Goal: Task Accomplishment & Management: Complete application form

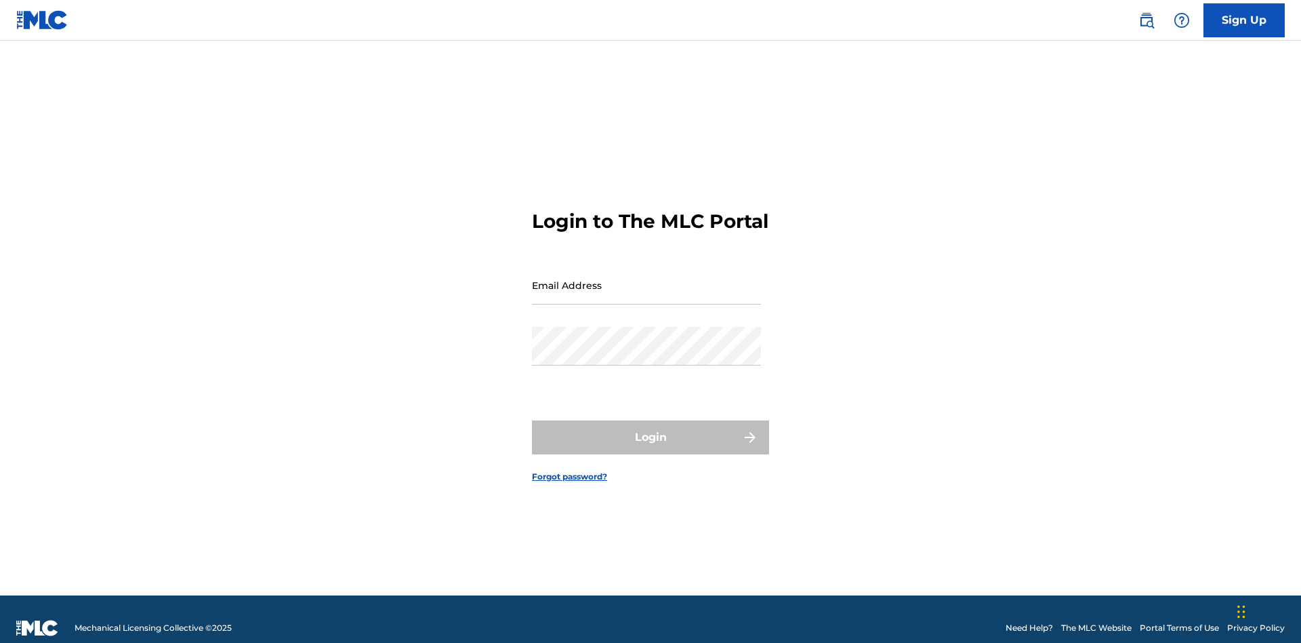
scroll to position [18, 0]
click at [1245, 20] on link "Sign Up" at bounding box center [1244, 20] width 81 height 34
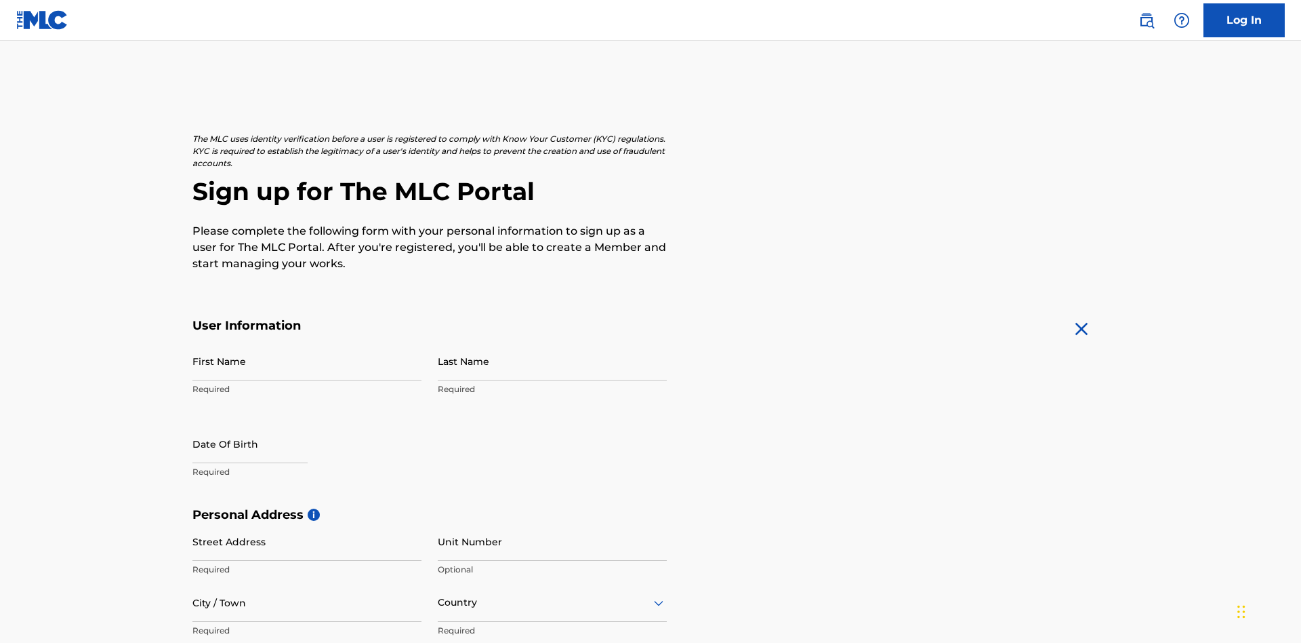
click at [307, 342] on input "First Name" at bounding box center [307, 361] width 229 height 39
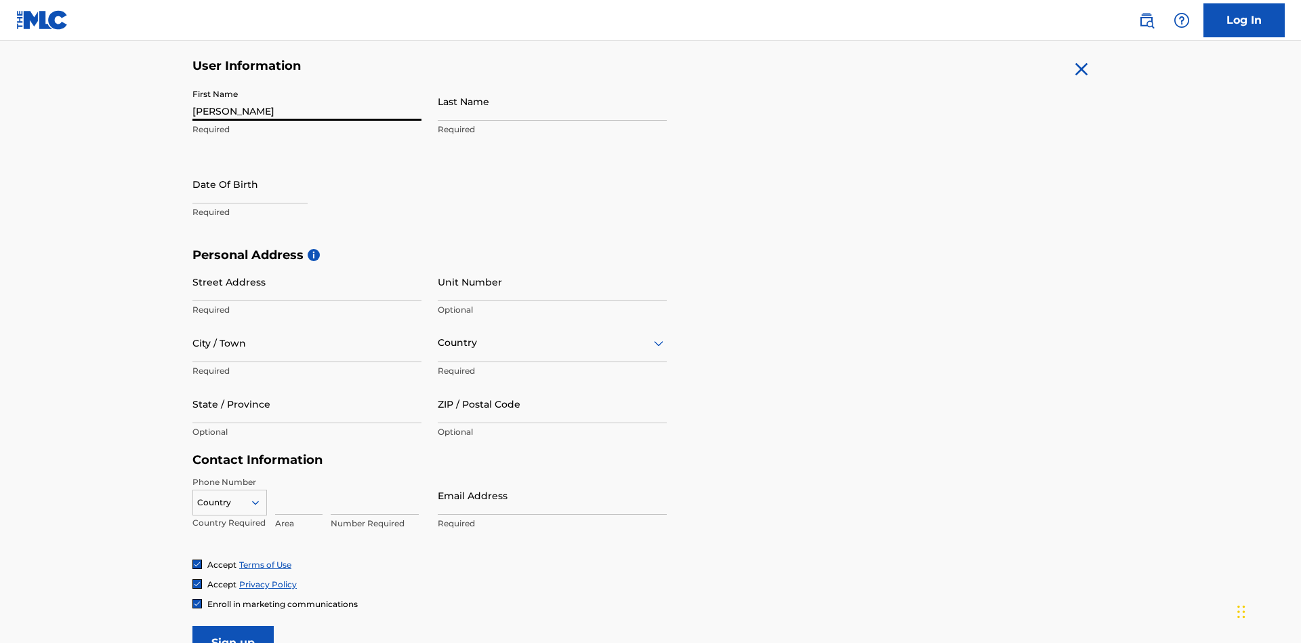
type input "[PERSON_NAME]"
click at [552, 101] on input "Last Name" at bounding box center [552, 101] width 229 height 39
type input "Ribble"
click at [261, 165] on input "text" at bounding box center [250, 184] width 115 height 39
select select "7"
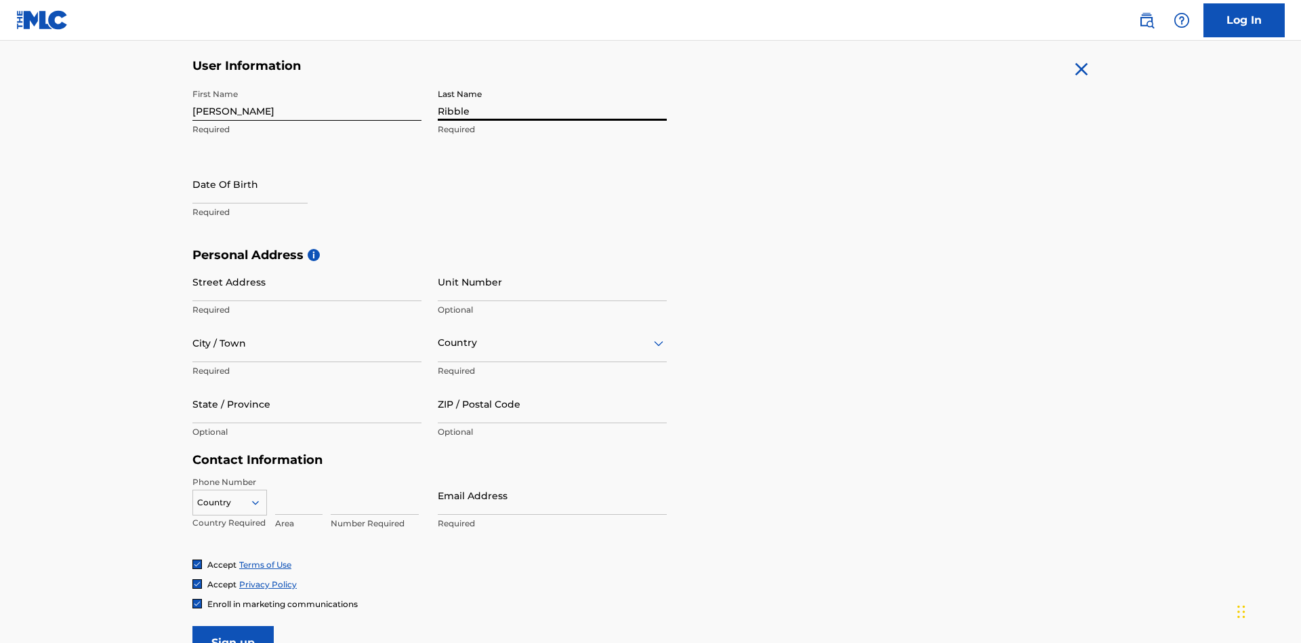
select select "2025"
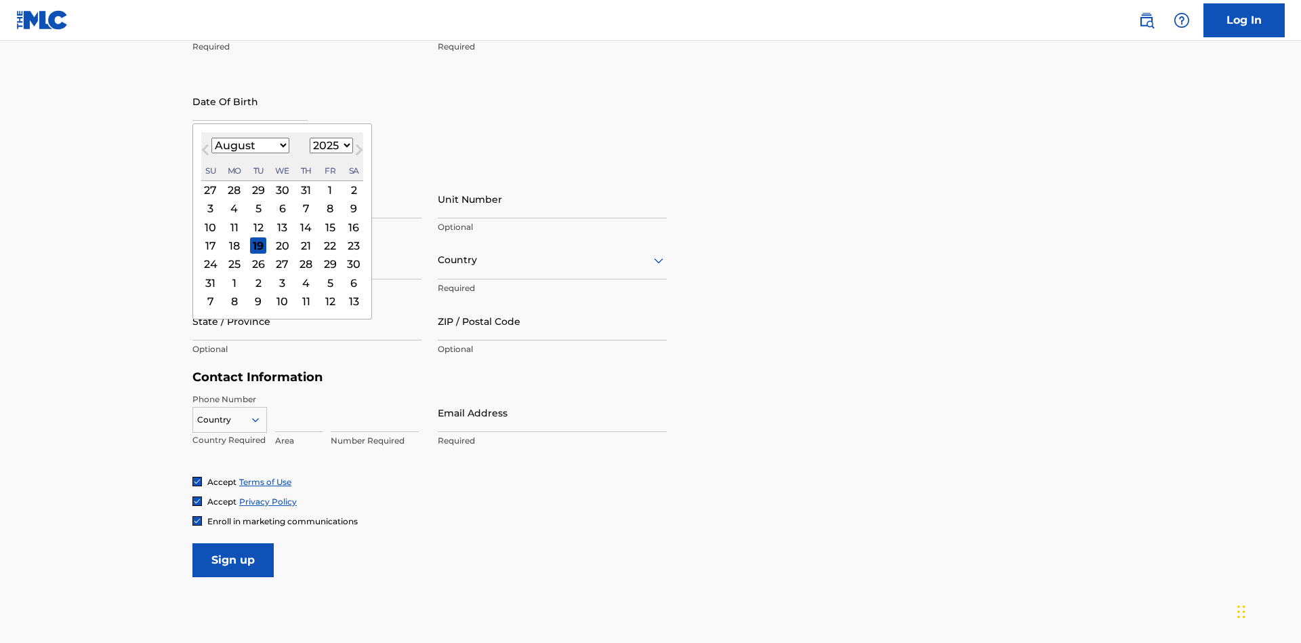
click at [249, 145] on select "January February March April May June July August September October November De…" at bounding box center [250, 146] width 78 height 16
select select "0"
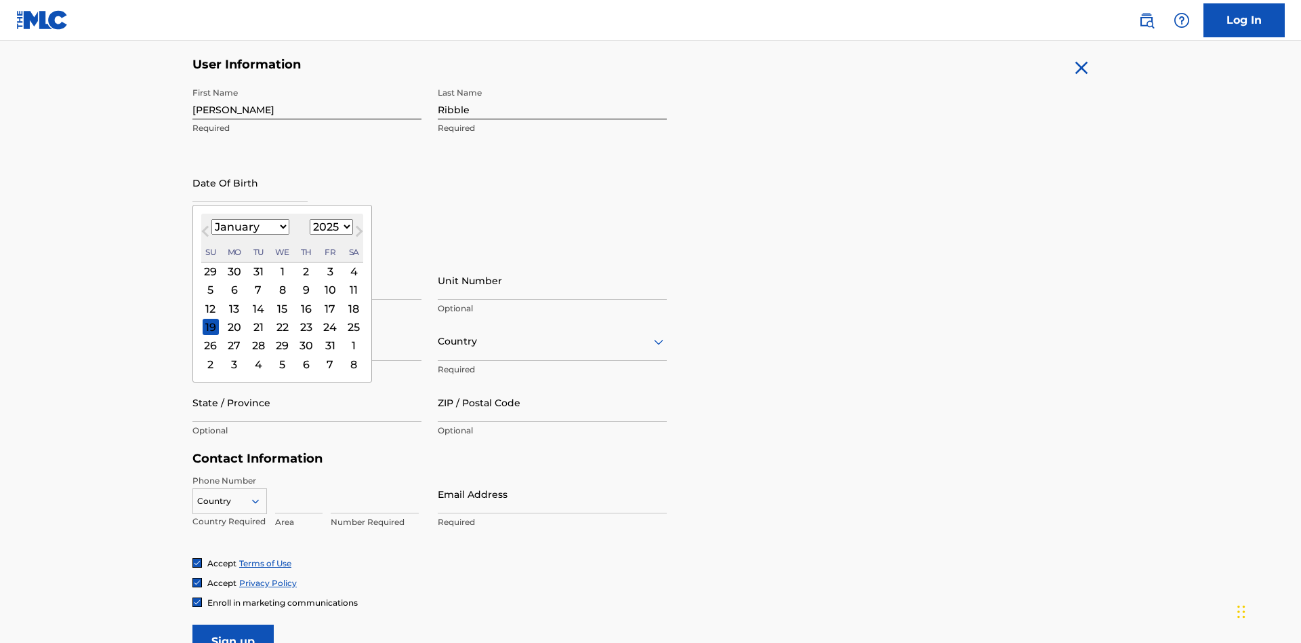
click at [329, 226] on select "1900 1901 1902 1903 1904 1905 1906 1907 1908 1909 1910 1911 1912 1913 1914 1915…" at bounding box center [331, 227] width 43 height 16
select select "1985"
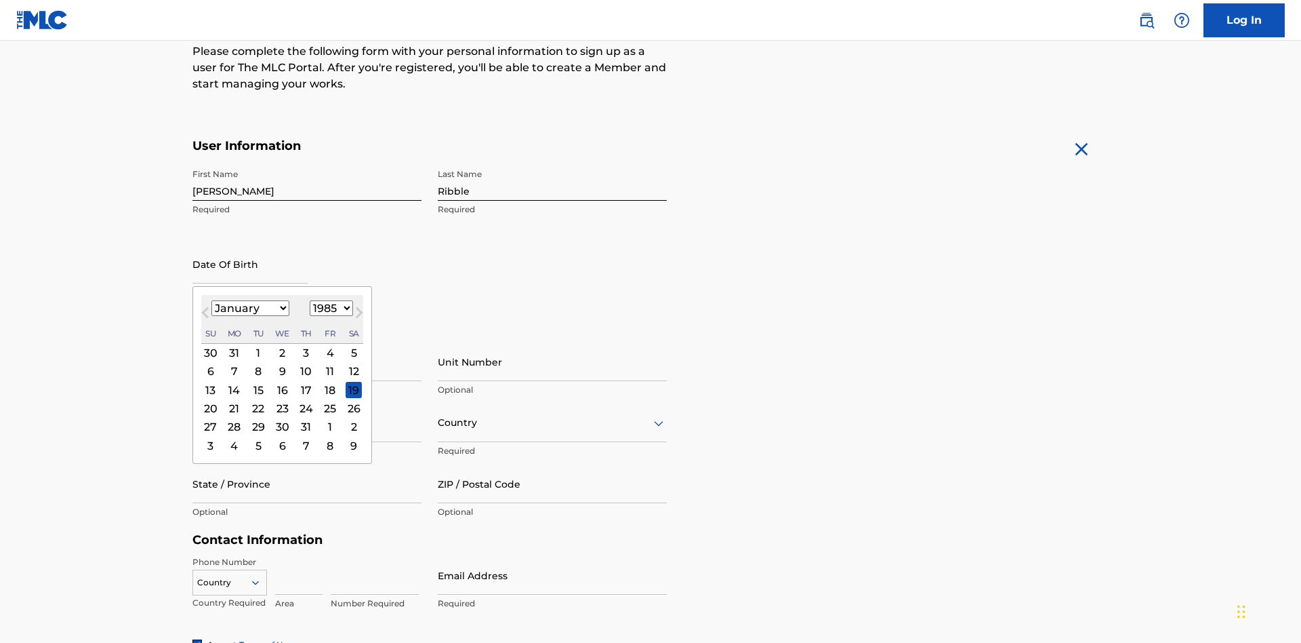
click at [329, 308] on select "1900 1901 1902 1903 1904 1905 1906 1907 1908 1909 1910 1911 1912 1913 1914 1915…" at bounding box center [331, 308] width 43 height 16
click at [258, 363] on div "8" at bounding box center [258, 371] width 16 height 16
type input "January 8 1985"
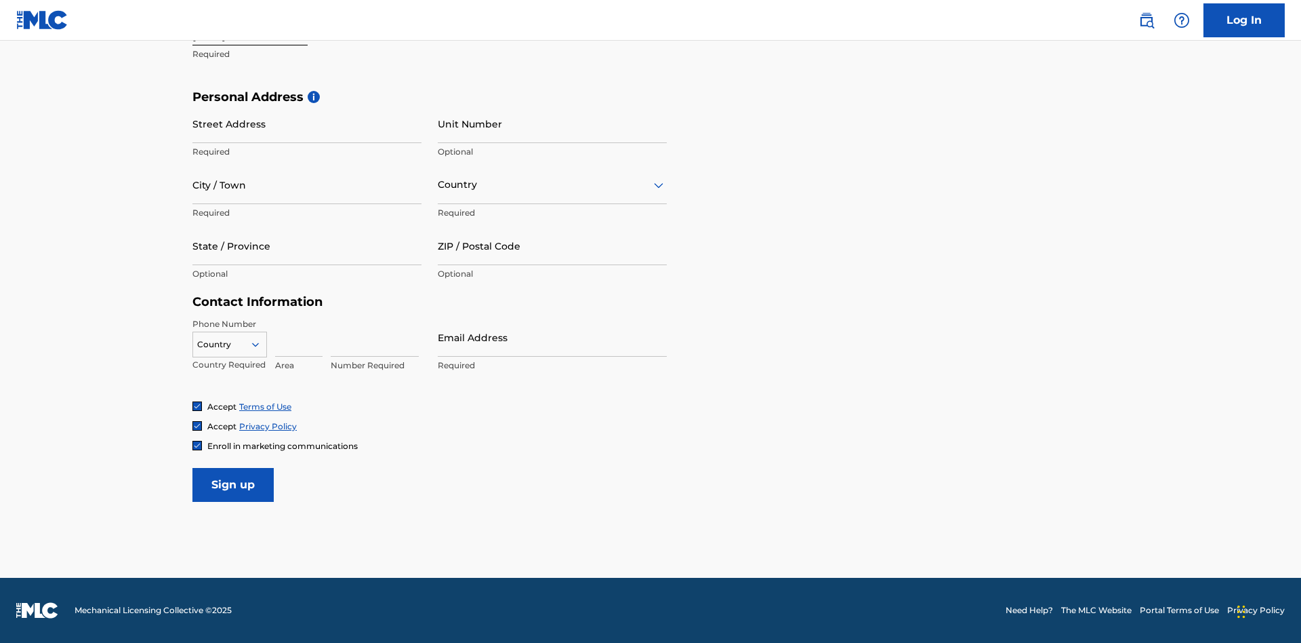
click at [307, 123] on input "Street Address" at bounding box center [307, 123] width 229 height 39
type input "9909 Elks Run Rd"
click at [307, 184] on input "City / Town" at bounding box center [307, 184] width 229 height 39
type input "Roseville"
click at [439, 184] on input "text" at bounding box center [439, 185] width 3 height 14
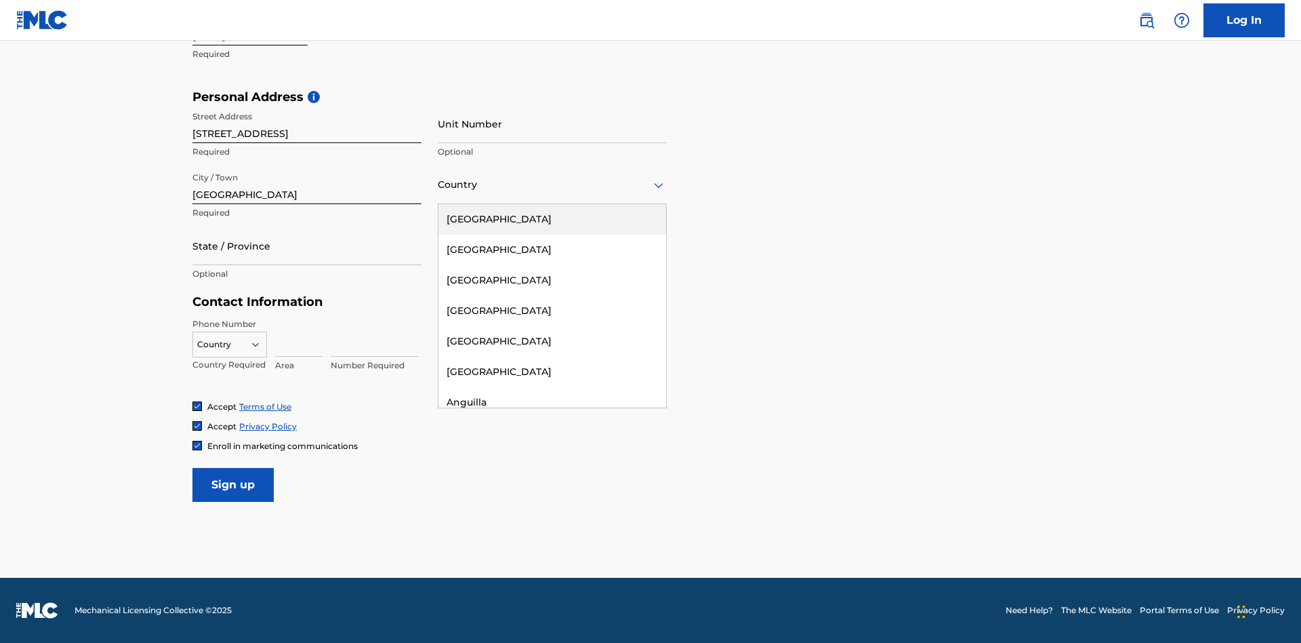
click at [552, 219] on div "United States" at bounding box center [553, 219] width 228 height 31
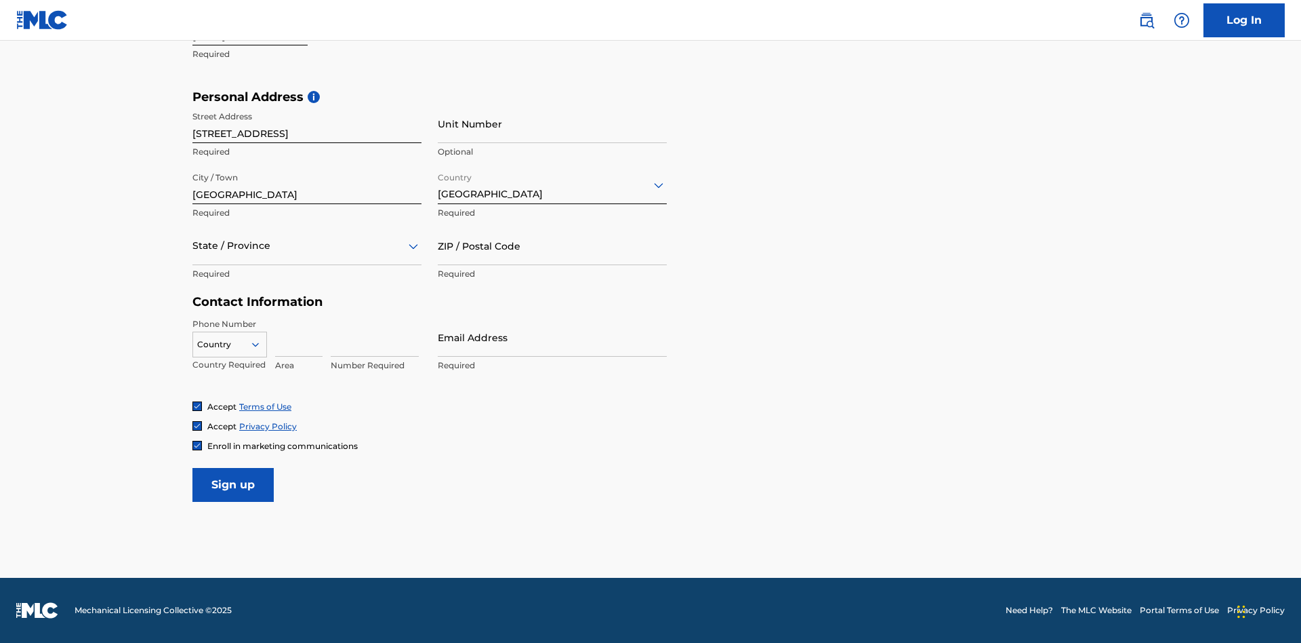
click at [307, 245] on div at bounding box center [307, 245] width 229 height 17
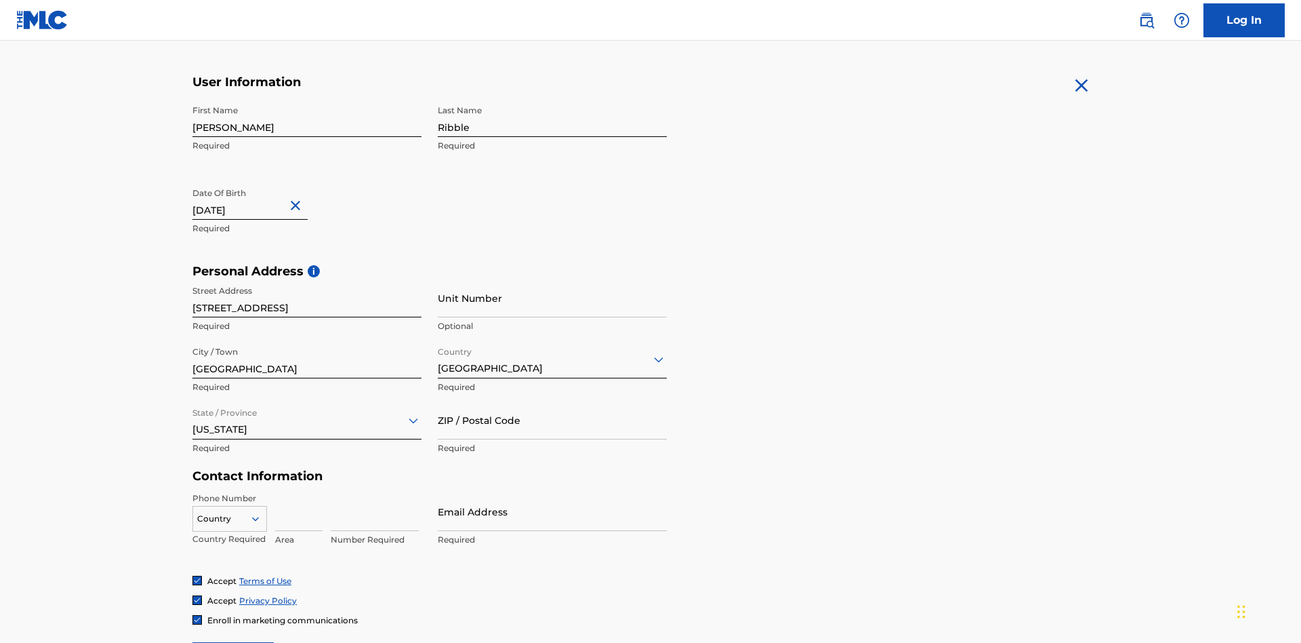
click at [552, 401] on input "ZIP / Postal Code" at bounding box center [552, 420] width 229 height 39
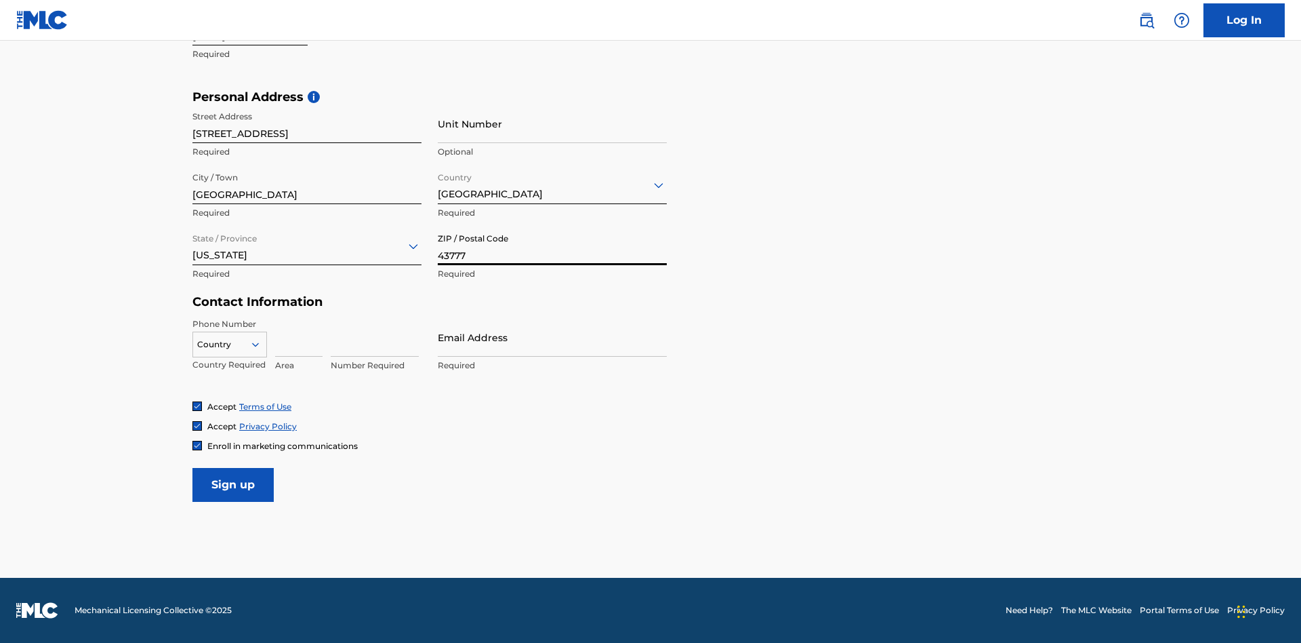
type input "43777"
click at [261, 344] on icon at bounding box center [255, 344] width 12 height 12
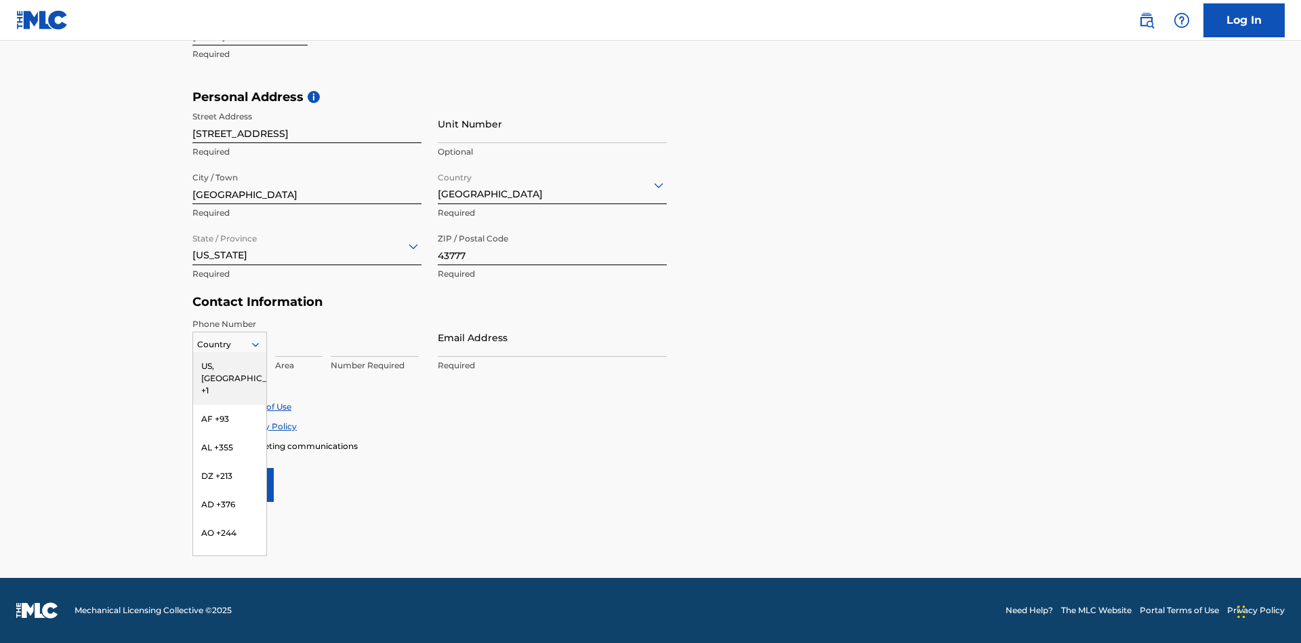
click at [230, 365] on div "US, CA +1" at bounding box center [229, 378] width 73 height 53
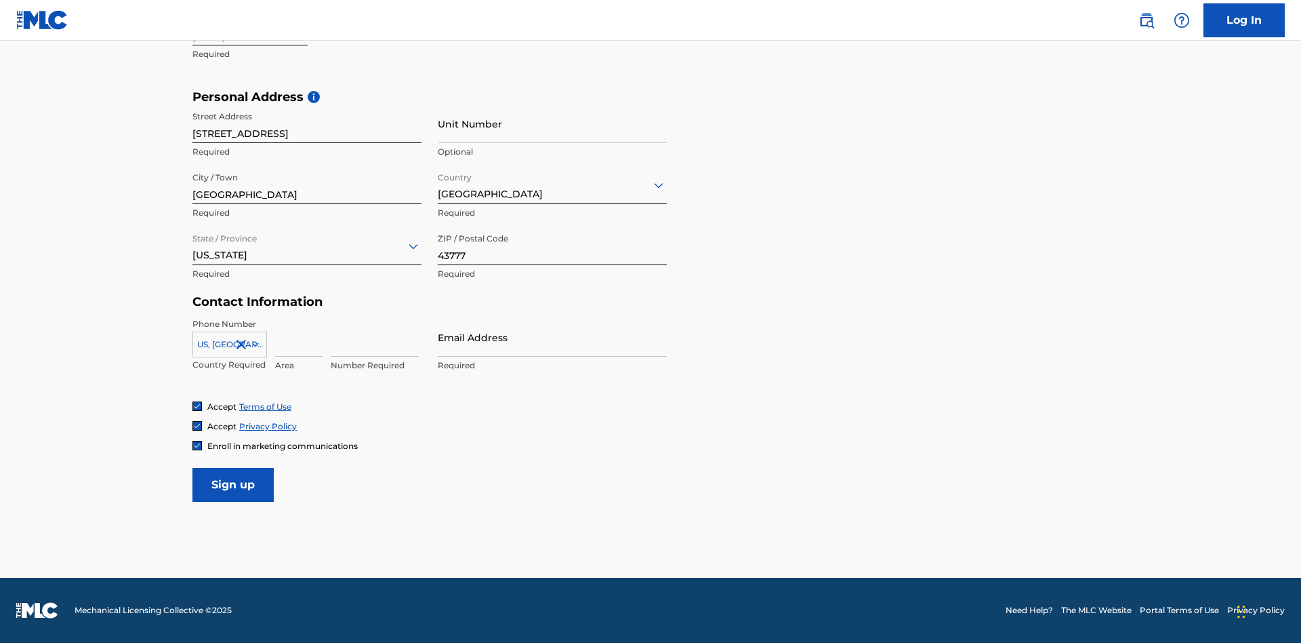
click at [299, 337] on input at bounding box center [298, 337] width 47 height 39
type input "740"
click at [375, 337] on input at bounding box center [375, 337] width 88 height 39
type input "8086351"
click at [552, 337] on input "Email Address" at bounding box center [552, 337] width 229 height 39
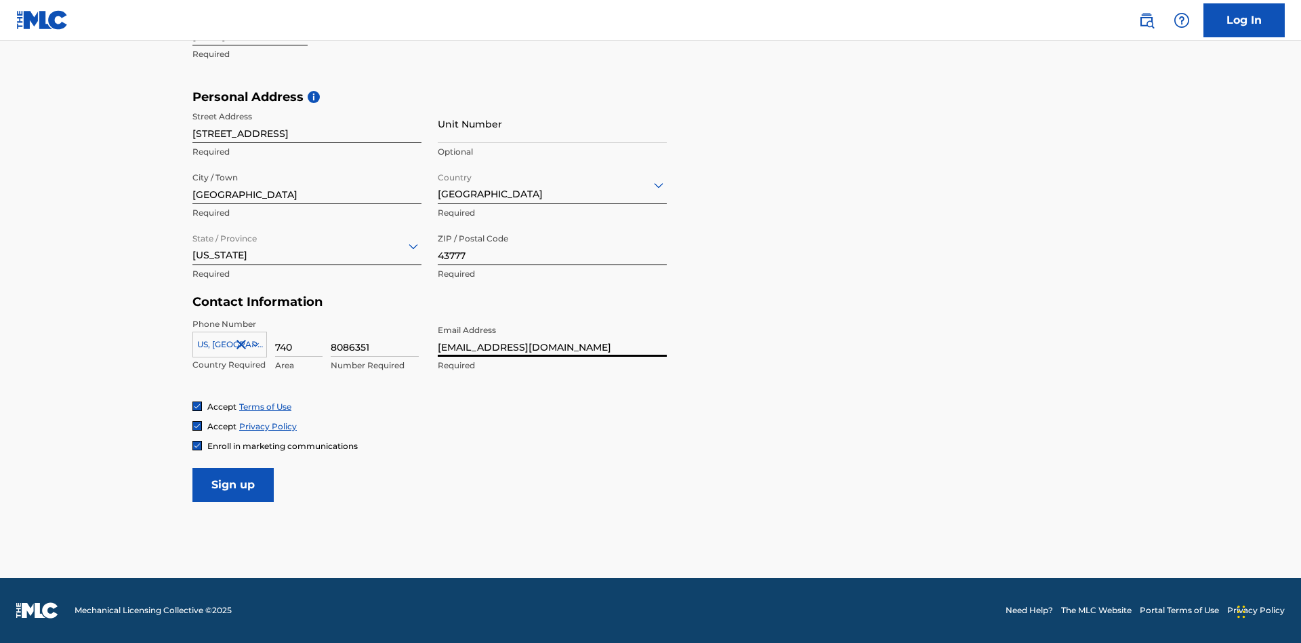
type input "[EMAIL_ADDRESS][DOMAIN_NAME]"
click at [233, 484] on input "Sign up" at bounding box center [233, 485] width 81 height 34
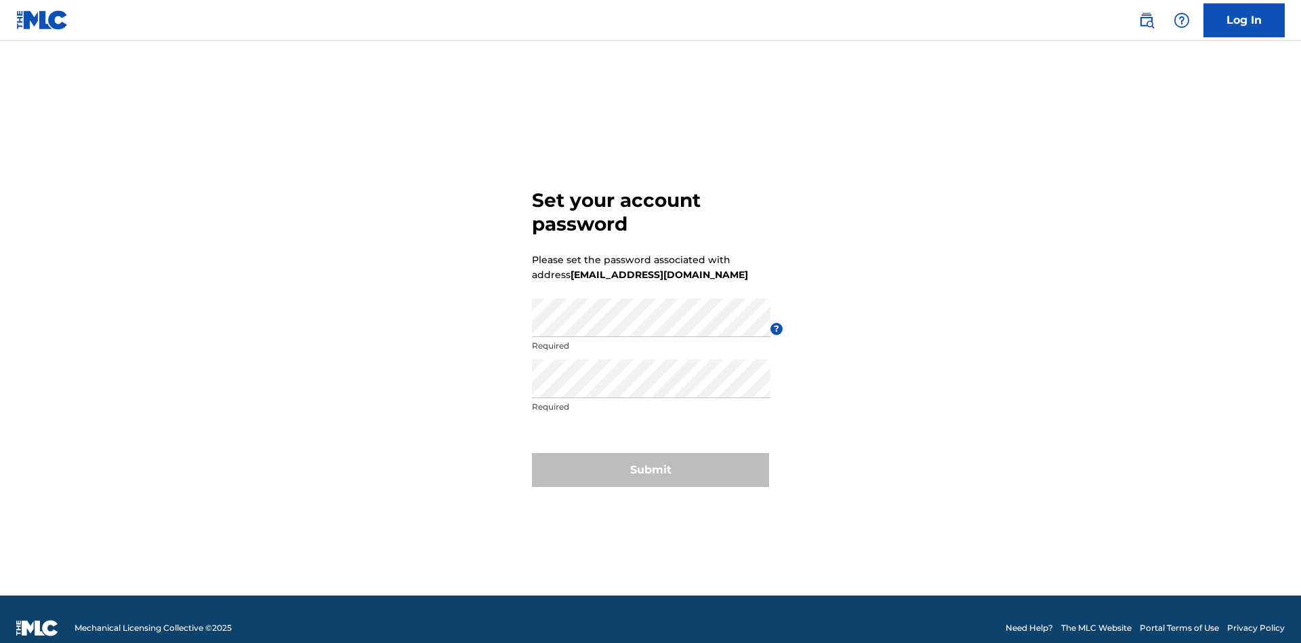
scroll to position [18, 0]
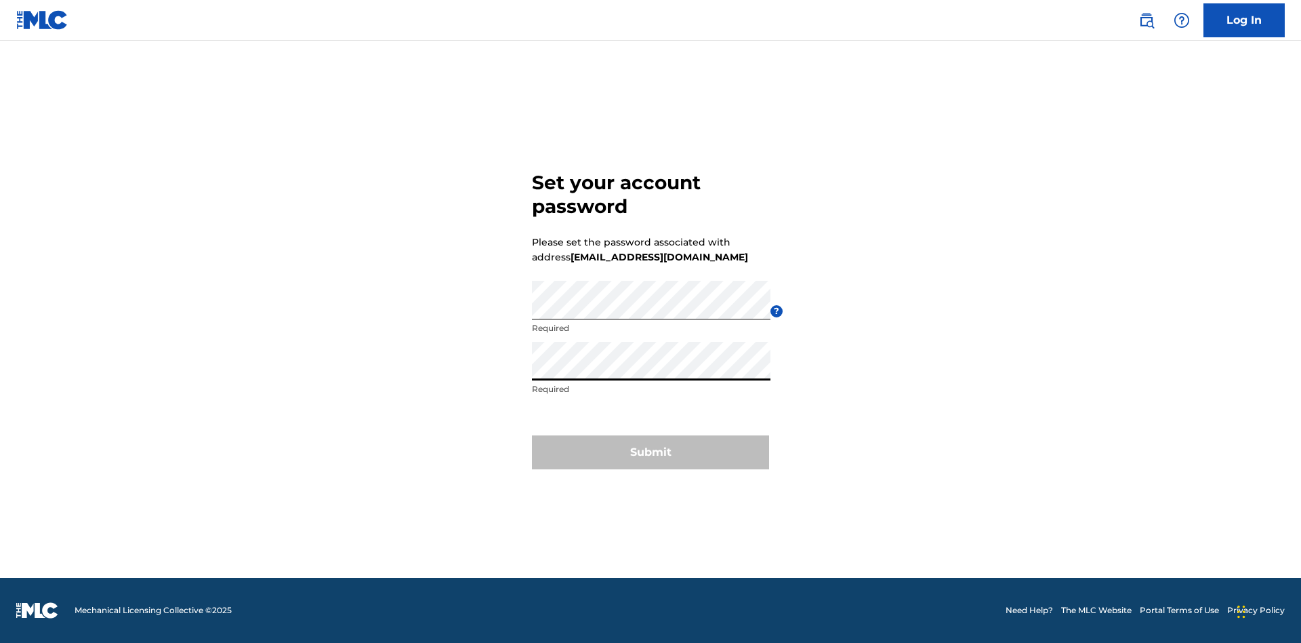
click at [651, 460] on button "Submit" at bounding box center [650, 452] width 237 height 34
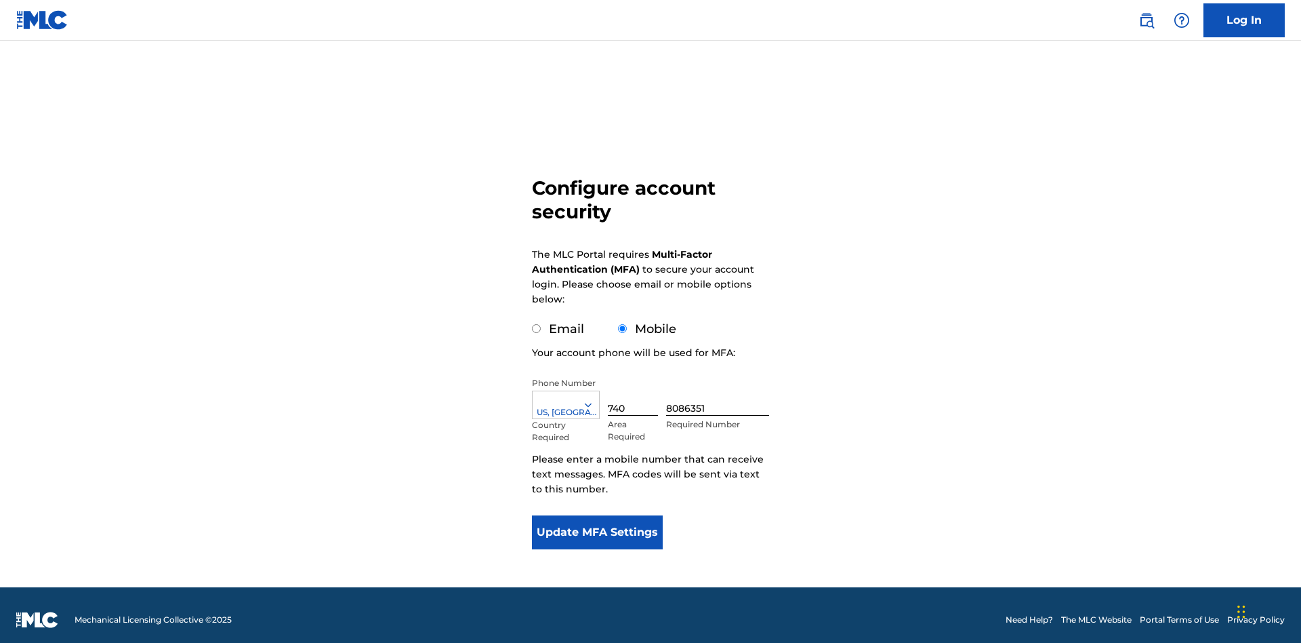
scroll to position [0, 0]
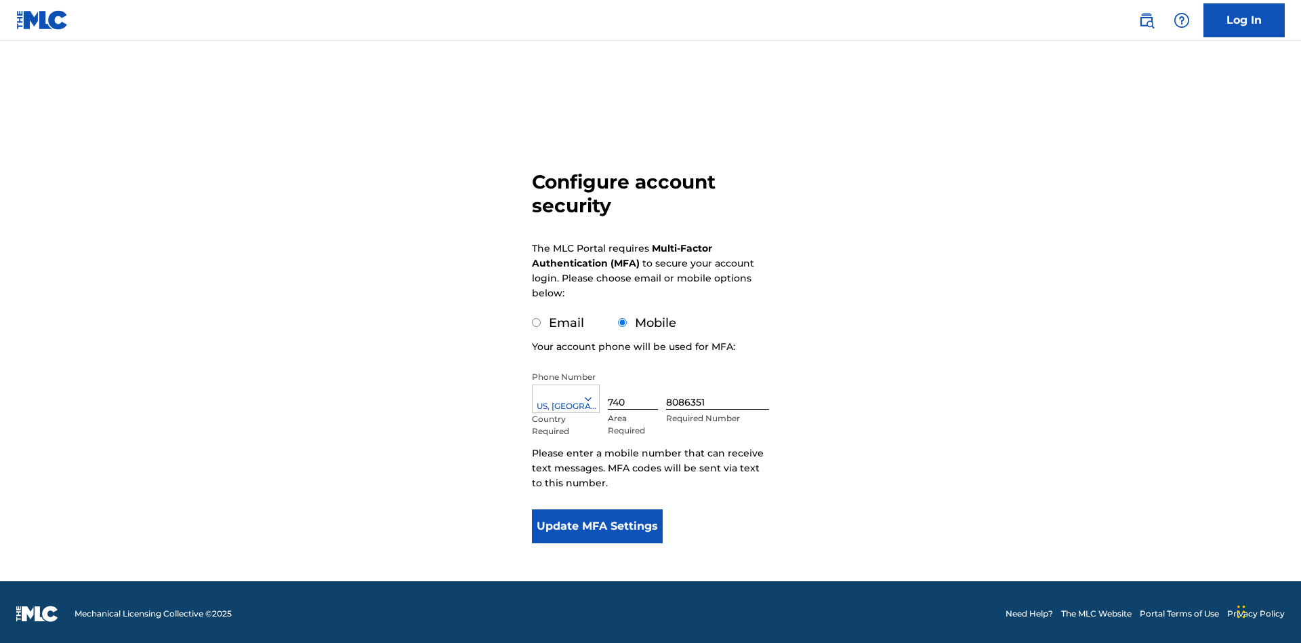
click at [537, 319] on input "Email" at bounding box center [536, 322] width 9 height 9
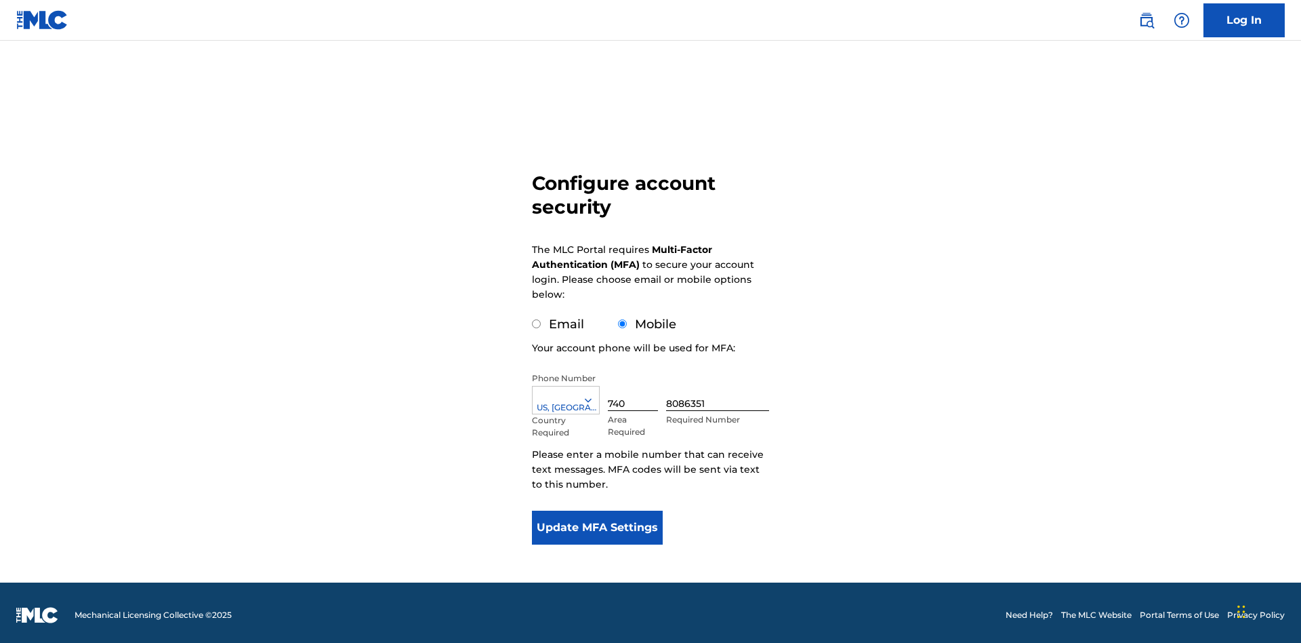
radio input "true"
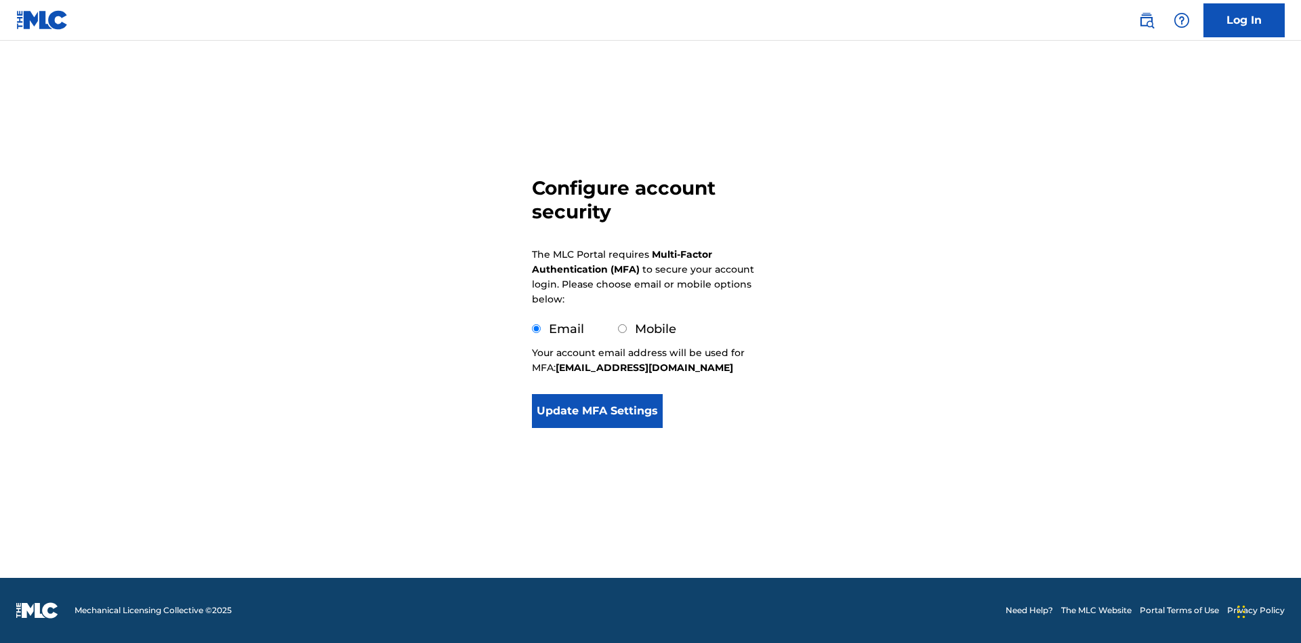
click at [597, 428] on button "Update MFA Settings" at bounding box center [597, 411] width 131 height 34
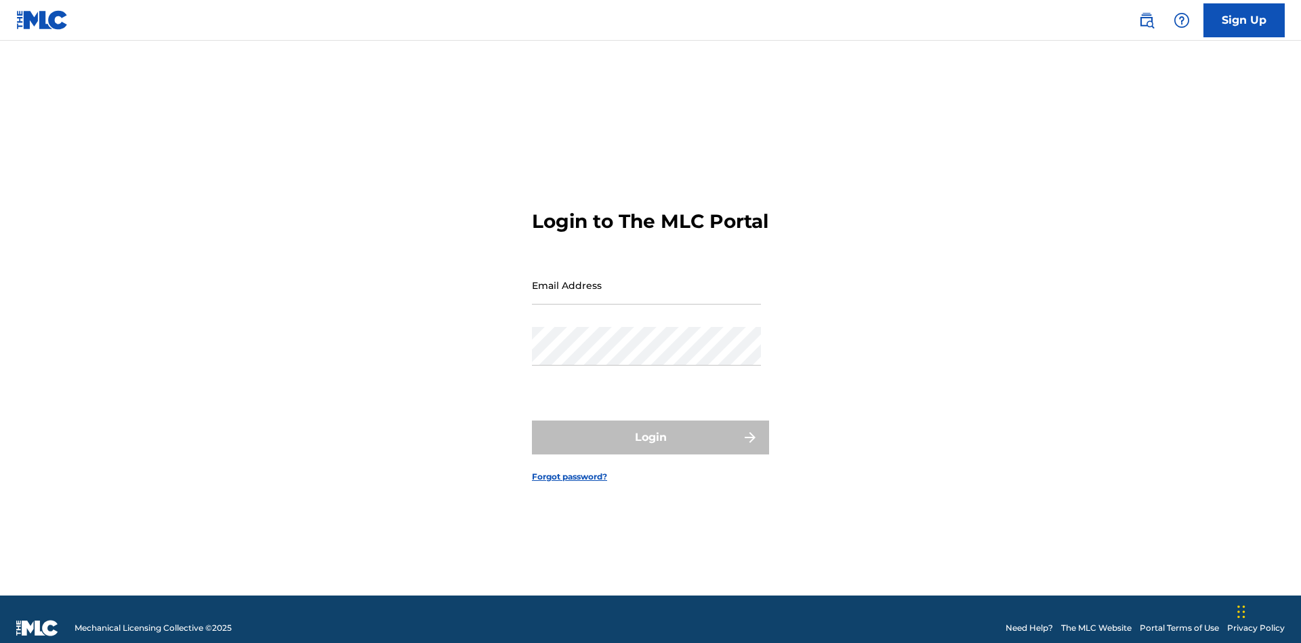
click at [647, 279] on input "Email Address" at bounding box center [646, 285] width 229 height 39
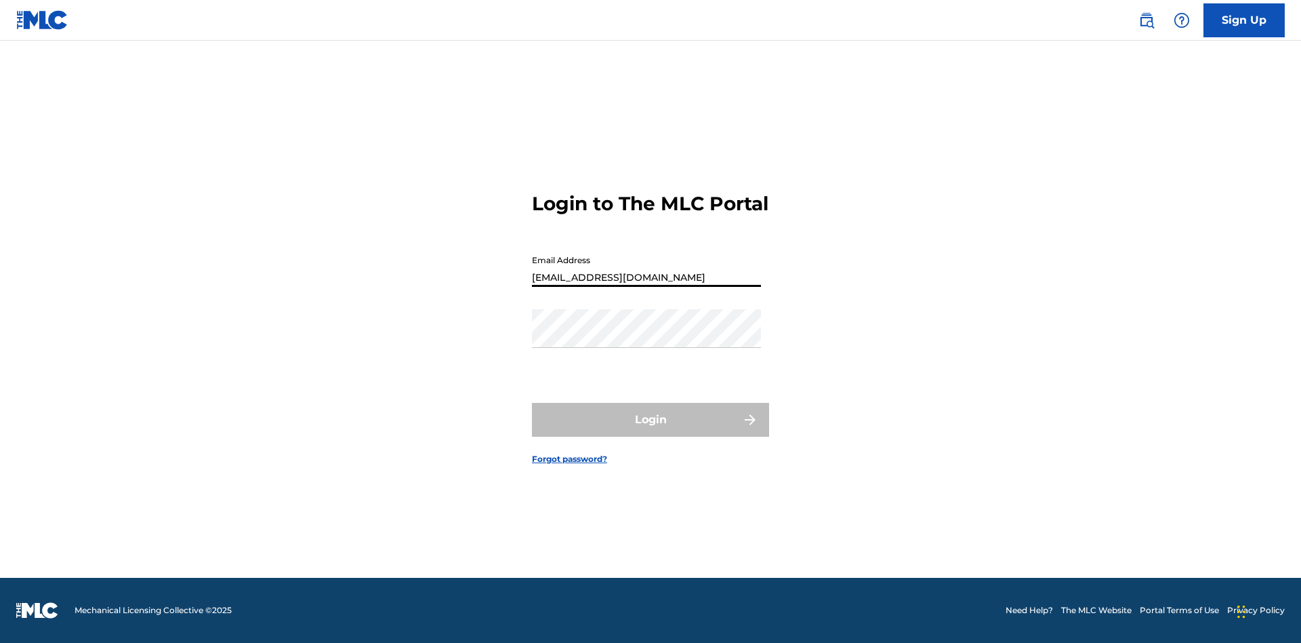
type input "[EMAIL_ADDRESS][DOMAIN_NAME]"
click at [651, 431] on button "Login" at bounding box center [650, 420] width 237 height 34
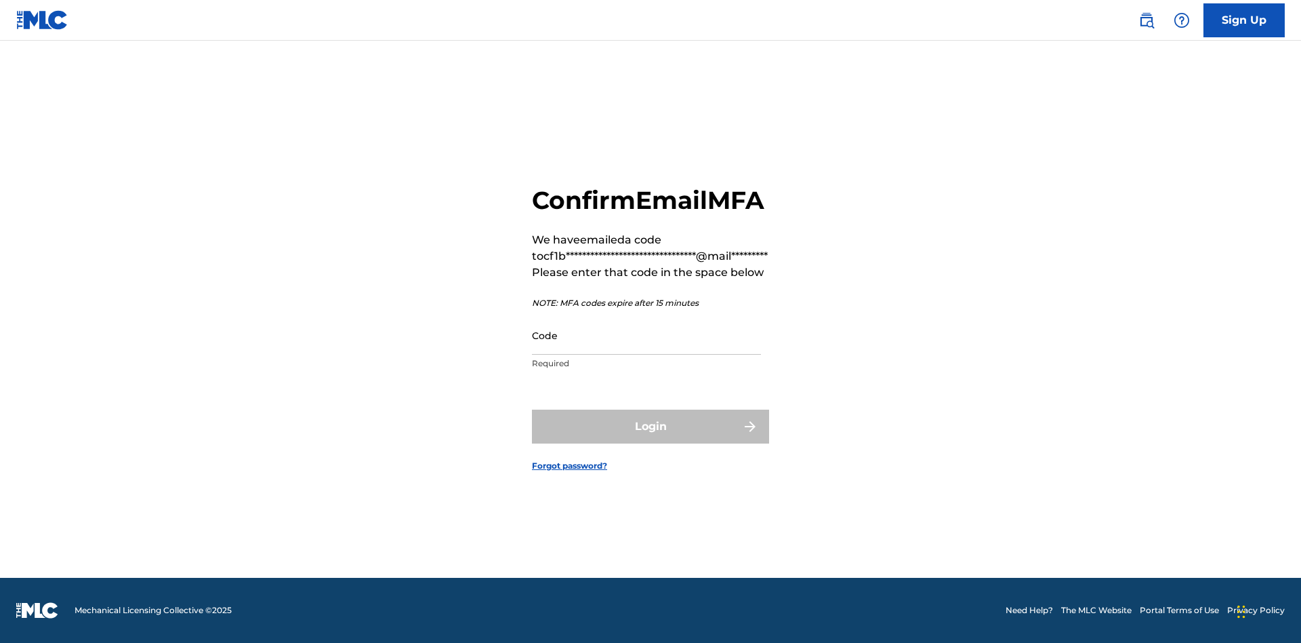
click at [647, 350] on input "Code" at bounding box center [646, 335] width 229 height 39
type input "869471"
click at [651, 441] on button "Login" at bounding box center [650, 426] width 237 height 34
